Goal: Information Seeking & Learning: Learn about a topic

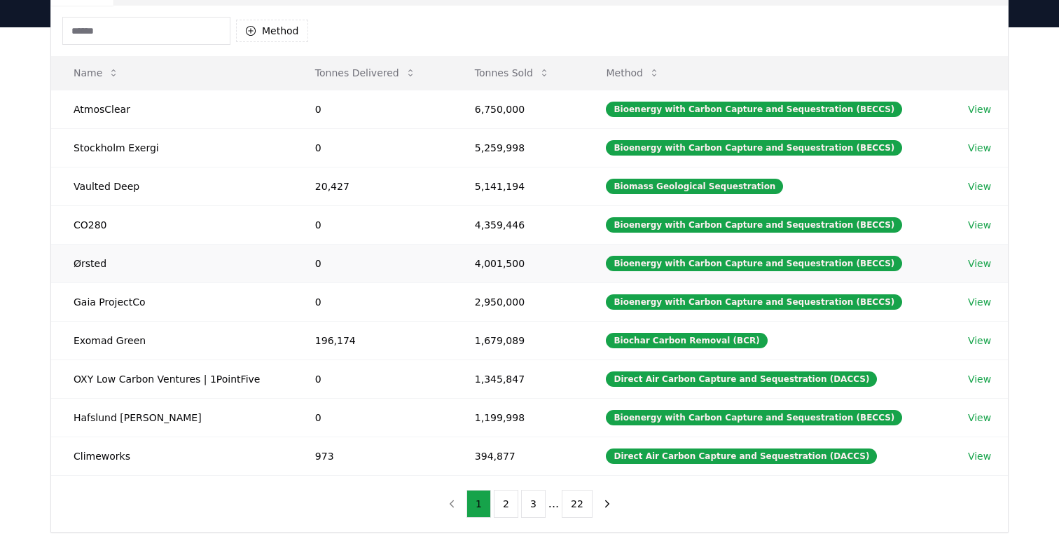
scroll to position [103, 0]
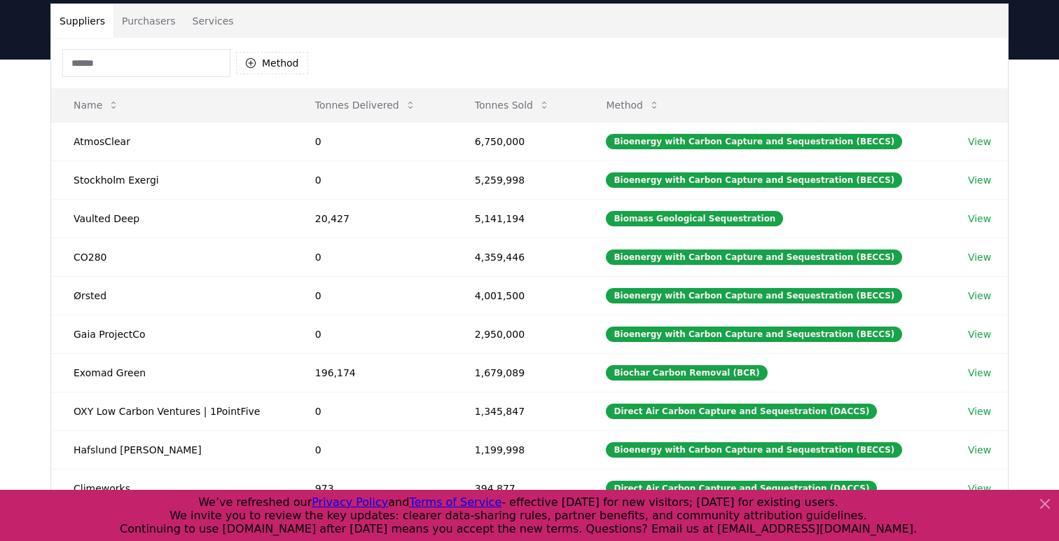
click at [1046, 504] on icon at bounding box center [1045, 503] width 8 height 8
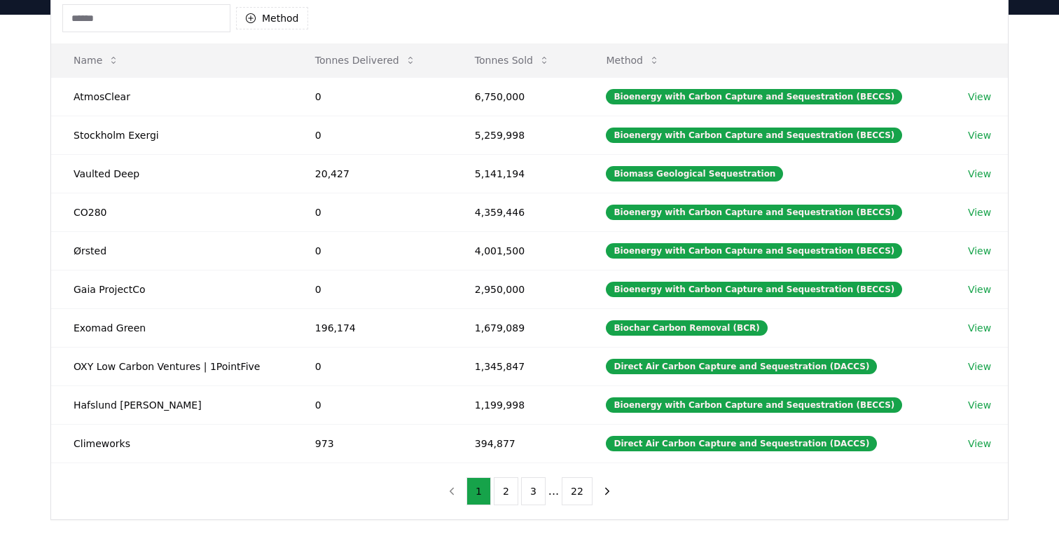
scroll to position [139, 0]
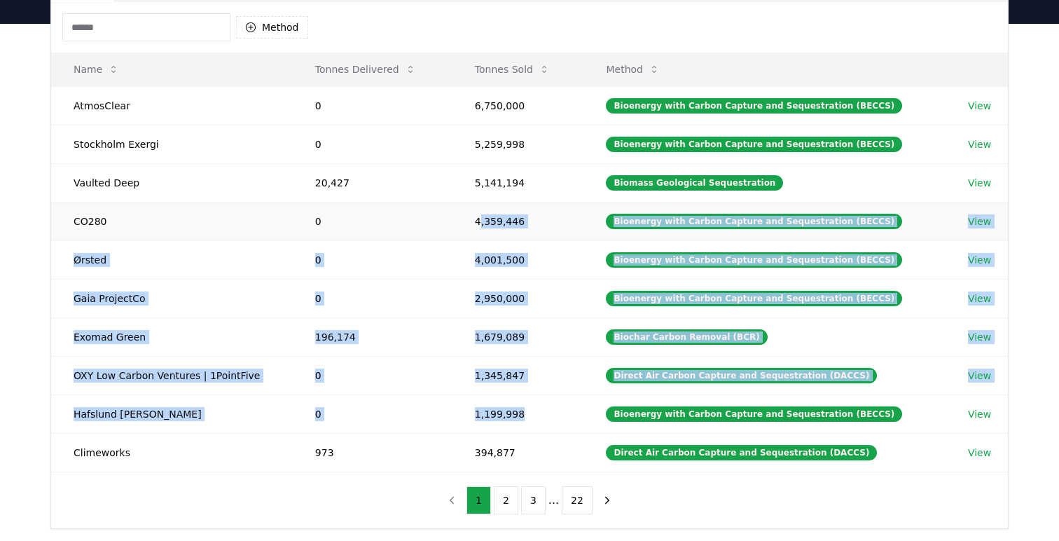
drag, startPoint x: 525, startPoint y: 415, endPoint x: 488, endPoint y: 221, distance: 197.4
click at [488, 221] on tbody "AtmosClear 0 6,750,000 Bioenergy with Carbon Capture and Sequestration (BECCS) …" at bounding box center [529, 278] width 957 height 385
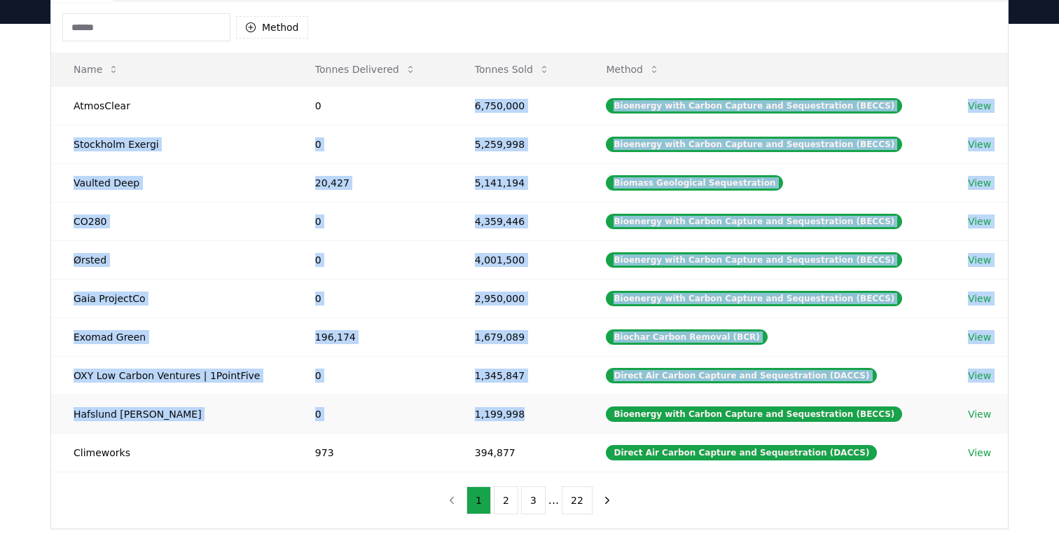
drag, startPoint x: 481, startPoint y: 104, endPoint x: 534, endPoint y: 414, distance: 314.7
click at [534, 414] on tbody "AtmosClear 0 6,750,000 Bioenergy with Carbon Capture and Sequestration (BECCS) …" at bounding box center [529, 278] width 957 height 385
click at [578, 403] on td "1,199,998" at bounding box center [518, 413] width 132 height 39
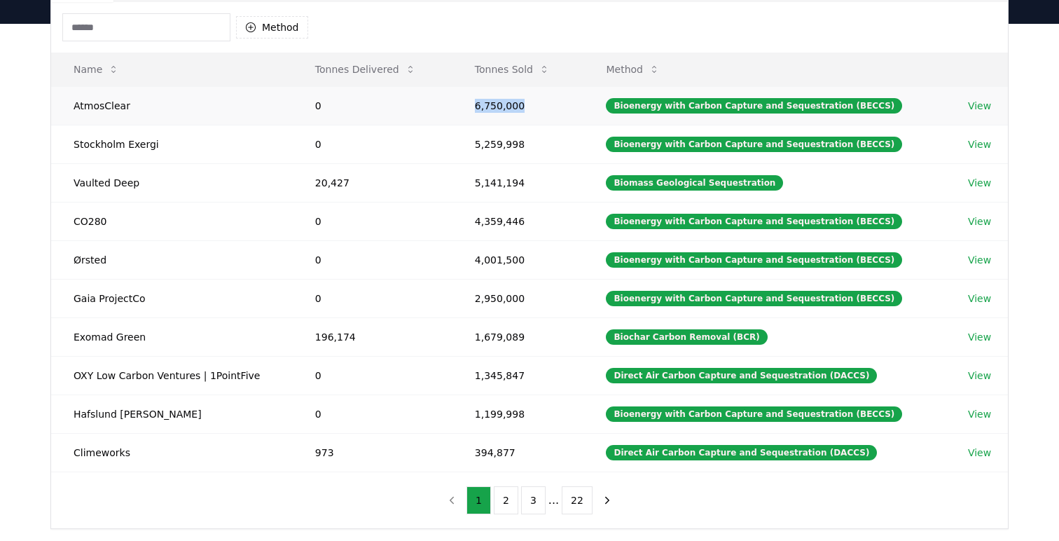
drag, startPoint x: 483, startPoint y: 105, endPoint x: 474, endPoint y: 112, distance: 10.9
click at [474, 112] on td "6,750,000" at bounding box center [518, 105] width 132 height 39
click at [1041, 284] on div "Suppliers Purchasers Services Method Name Tonnes Delivered Tonnes Sold Method A…" at bounding box center [529, 304] width 1059 height 561
click at [1035, 454] on div "Suppliers Purchasers Services Method Name Tonnes Delivered Tonnes Sold Method A…" at bounding box center [529, 304] width 1059 height 561
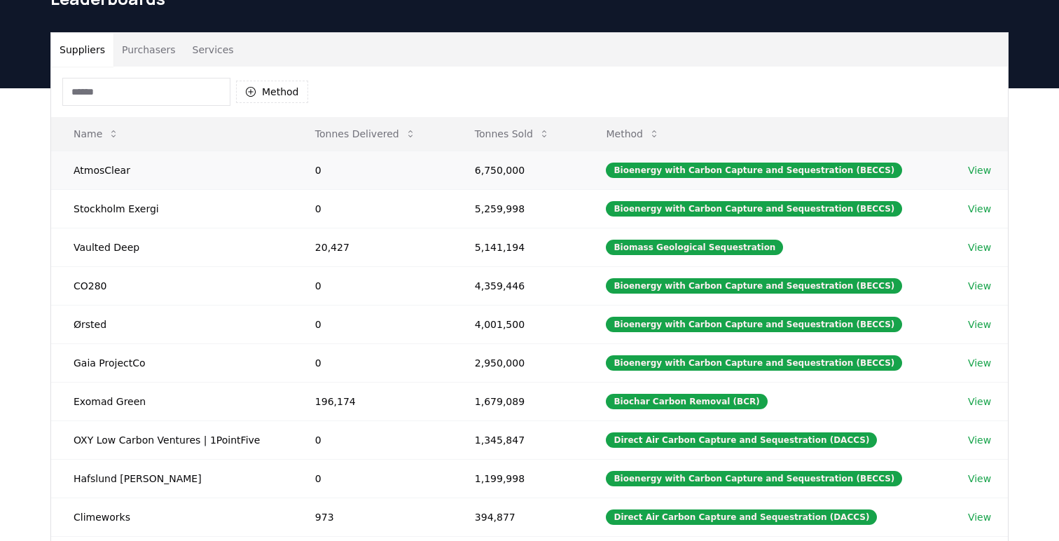
scroll to position [0, 0]
